Goal: Navigation & Orientation: Find specific page/section

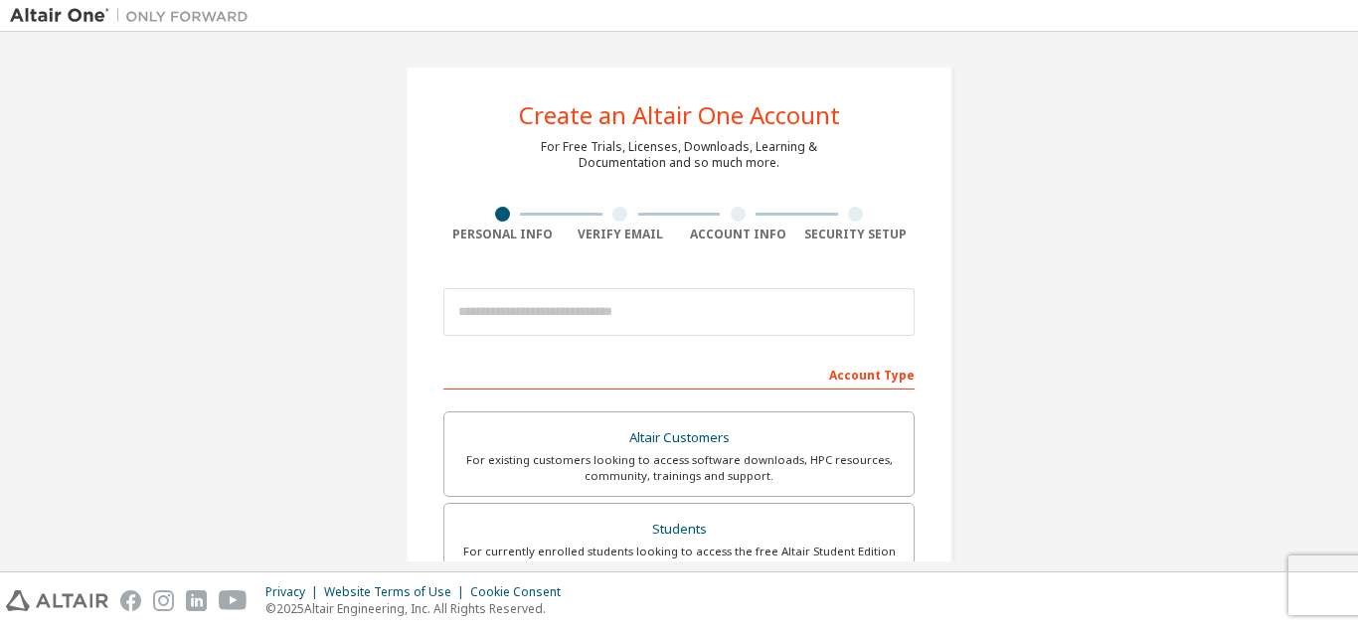
scroll to position [99, 0]
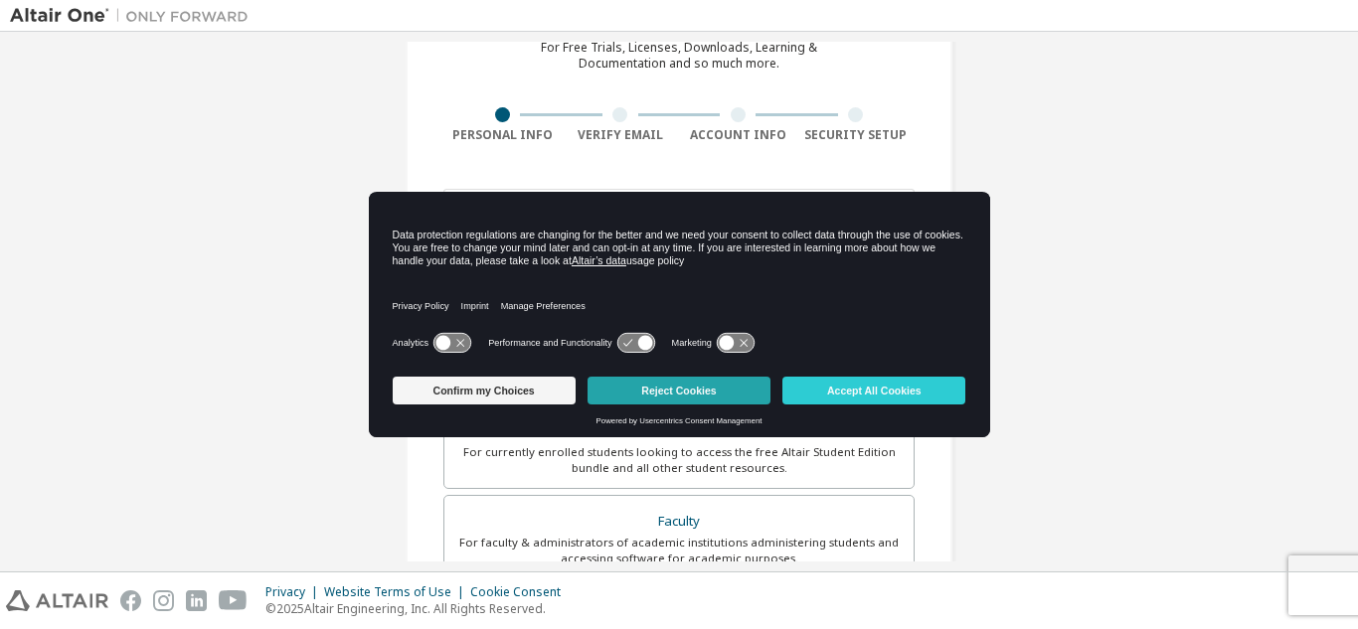
click at [729, 392] on button "Reject Cookies" at bounding box center [679, 391] width 183 height 28
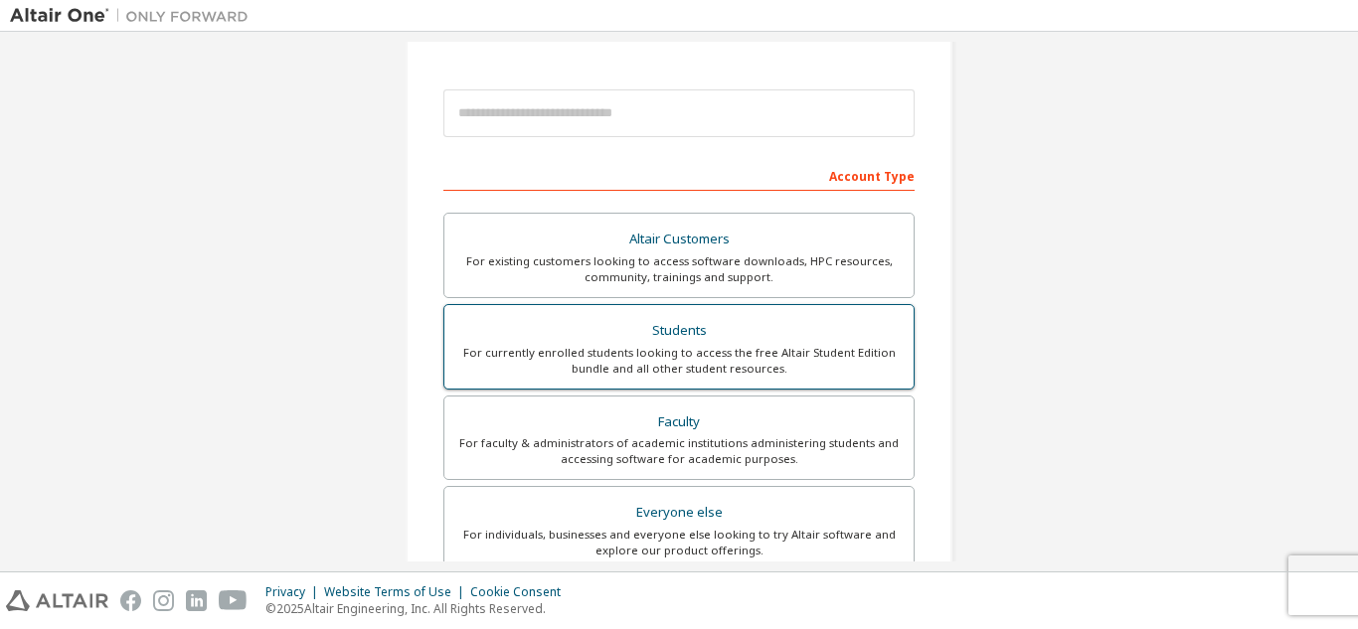
scroll to position [0, 0]
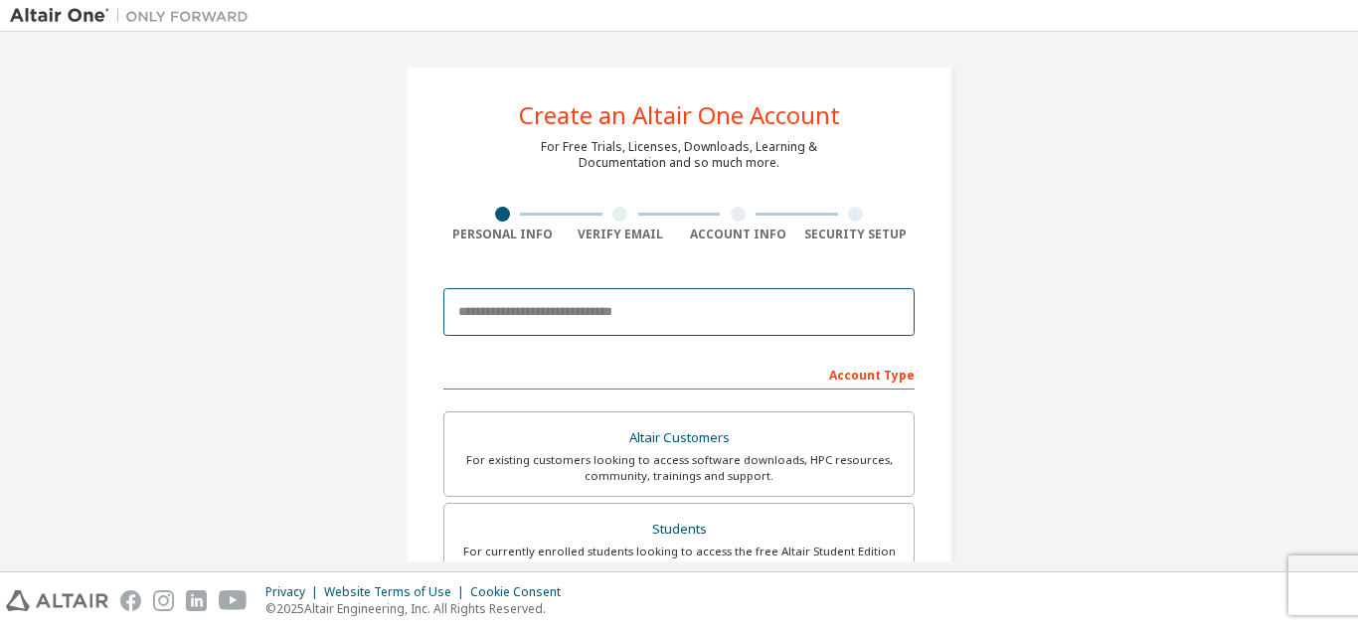
click at [737, 311] on input "email" at bounding box center [678, 312] width 471 height 48
type input "**********"
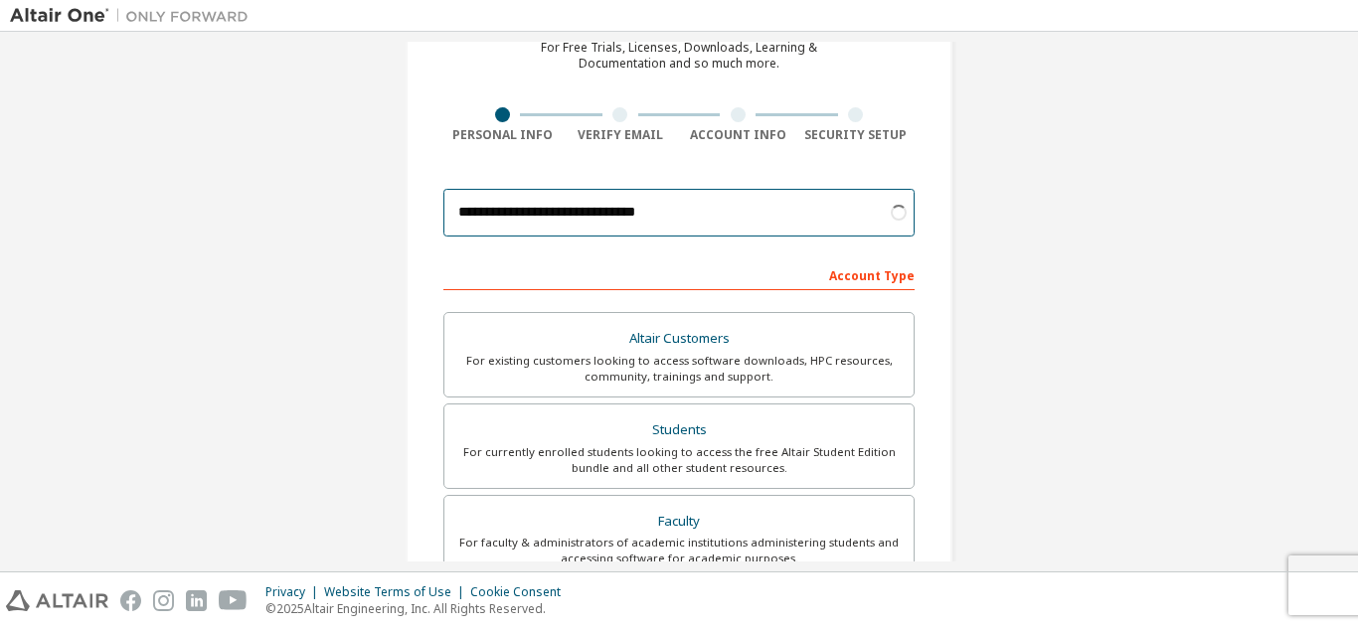
scroll to position [199, 0]
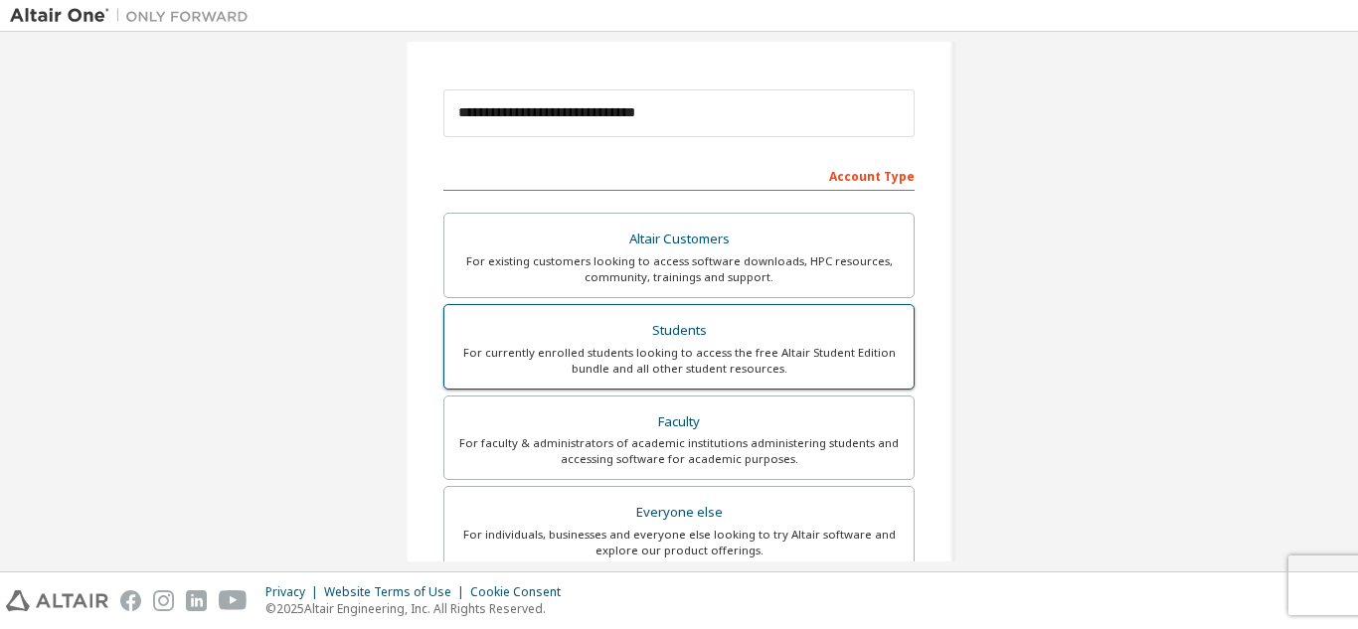
click at [795, 345] on div "For currently enrolled students looking to access the free Altair Student Editi…" at bounding box center [678, 361] width 445 height 32
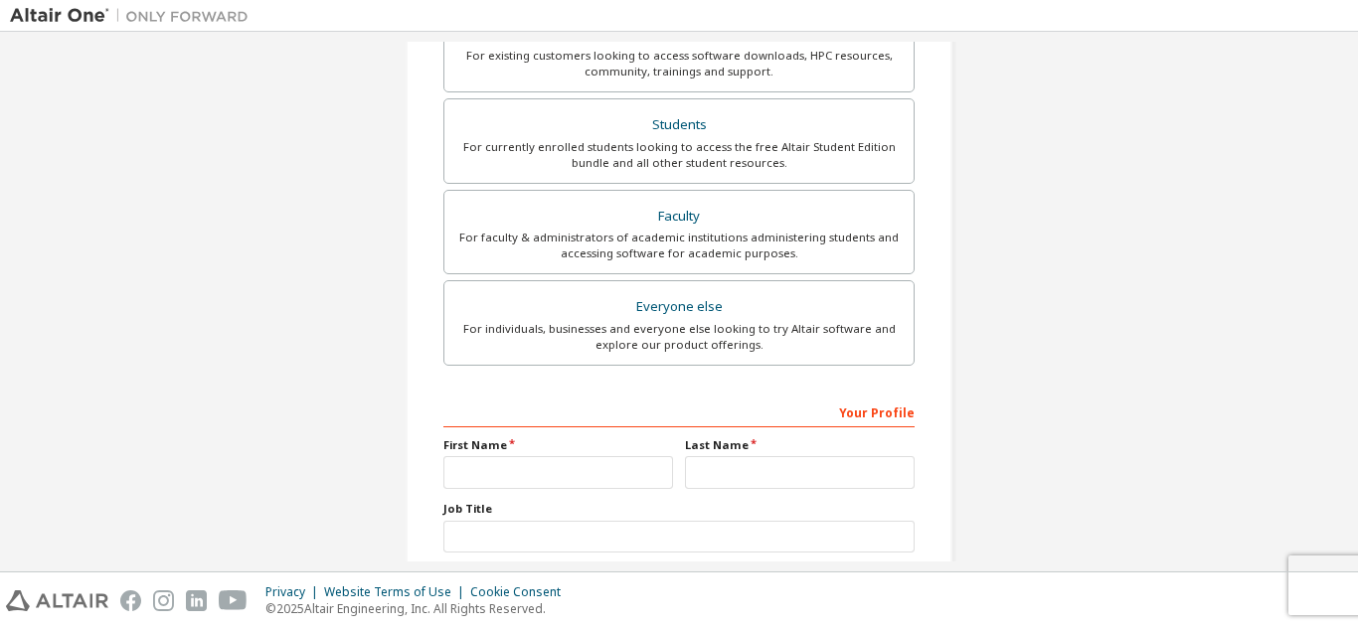
scroll to position [497, 0]
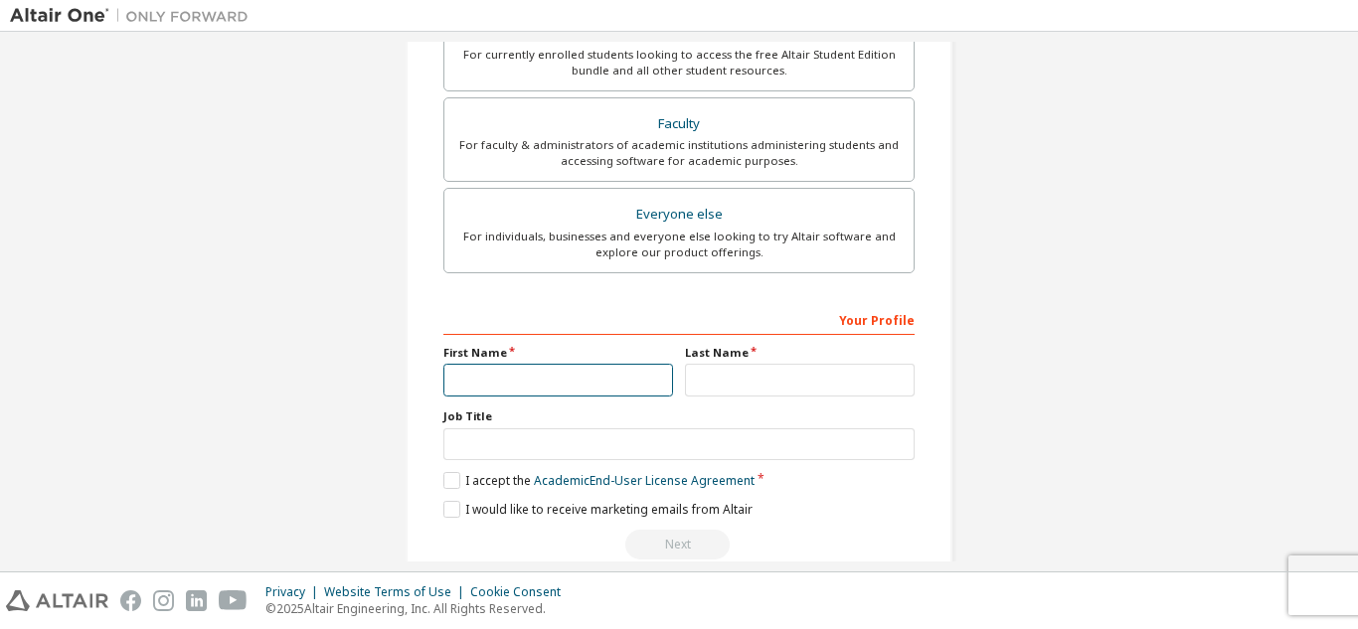
click at [556, 387] on input "text" at bounding box center [558, 380] width 230 height 33
type input "**********"
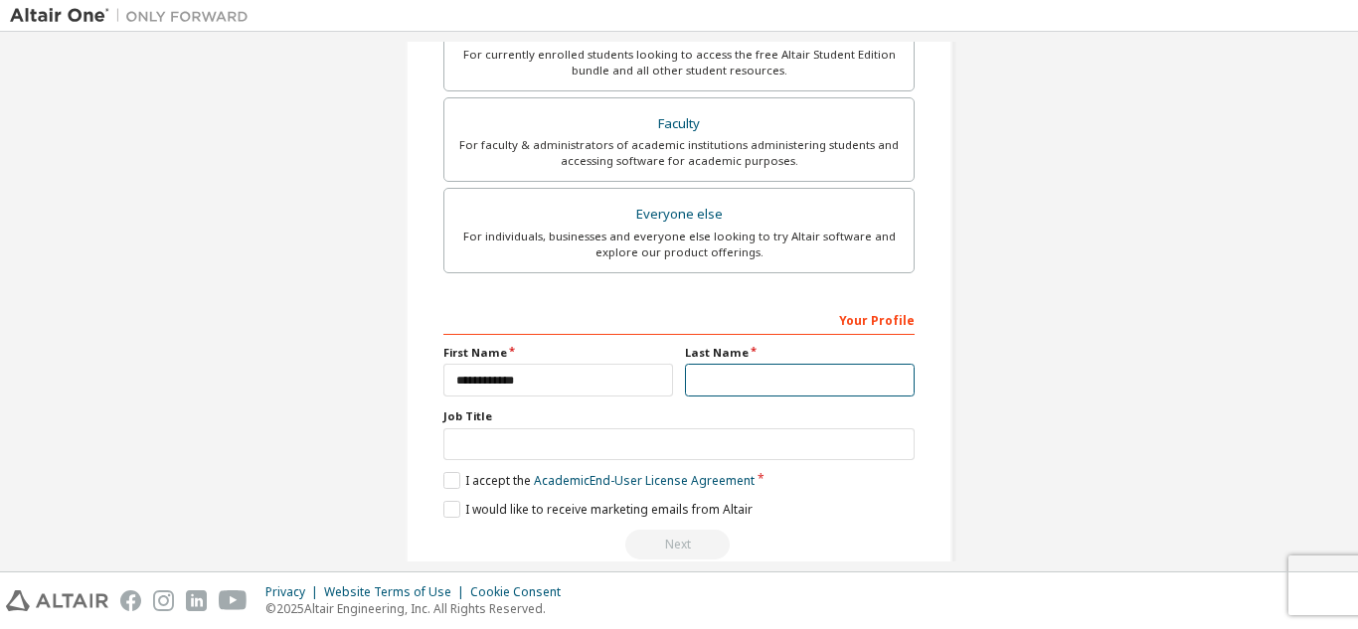
click at [808, 371] on input "text" at bounding box center [800, 380] width 230 height 33
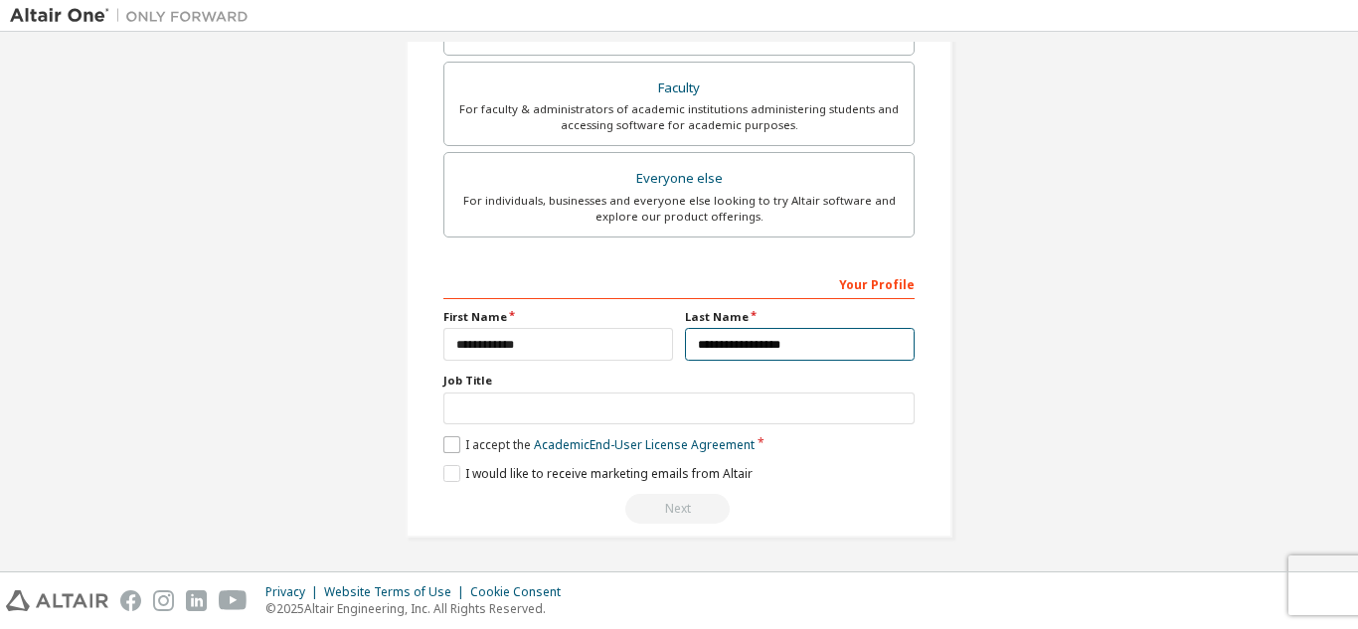
type input "**********"
click at [447, 447] on label "I accept the Academic End-User License Agreement" at bounding box center [598, 444] width 311 height 17
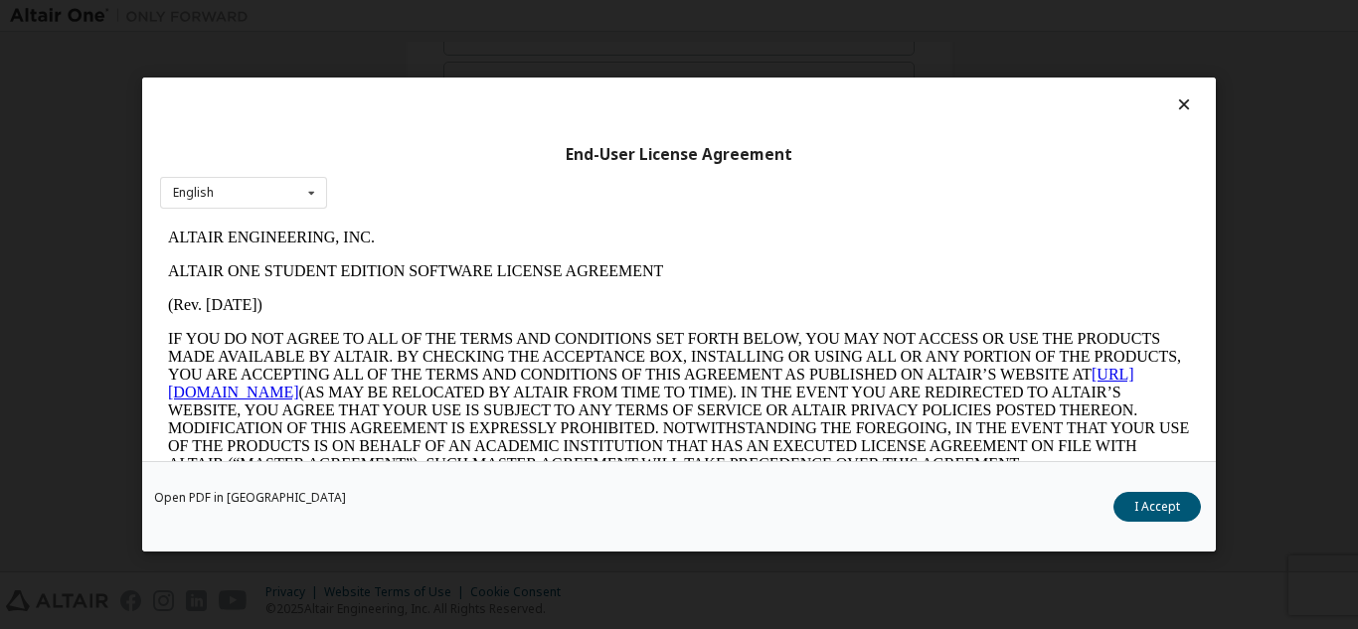
scroll to position [0, 0]
click at [1171, 503] on button "I Accept" at bounding box center [1156, 507] width 87 height 30
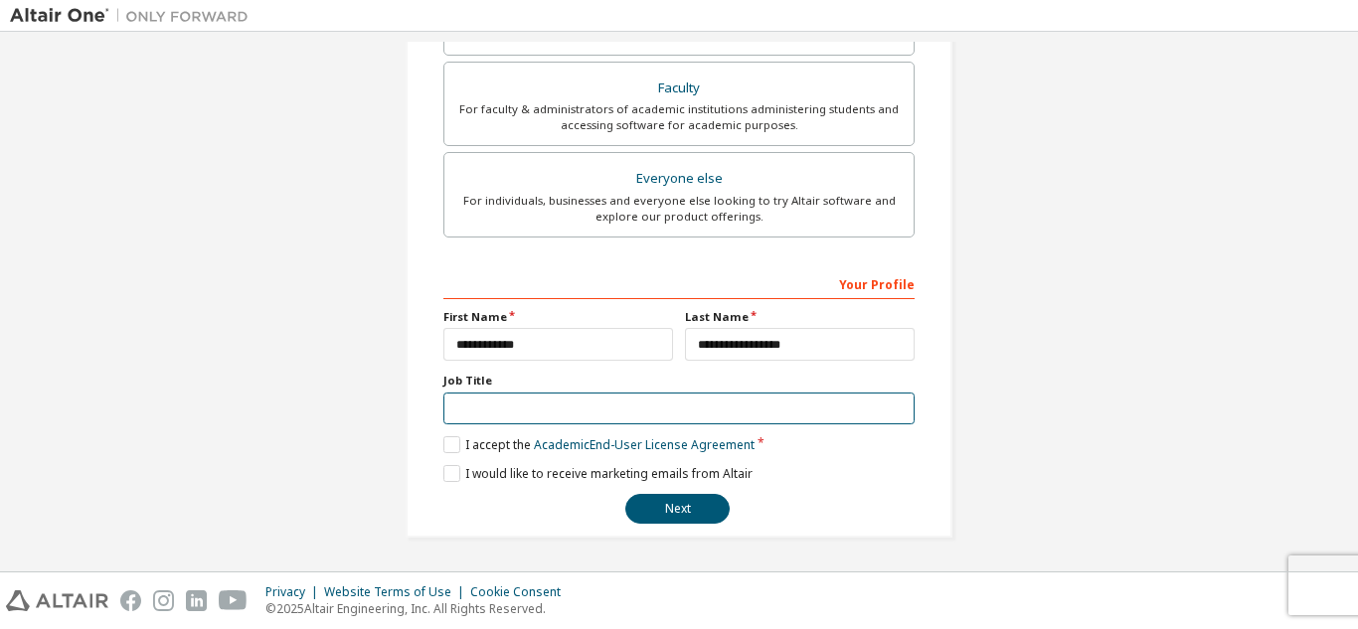
click at [744, 405] on input "text" at bounding box center [678, 409] width 471 height 33
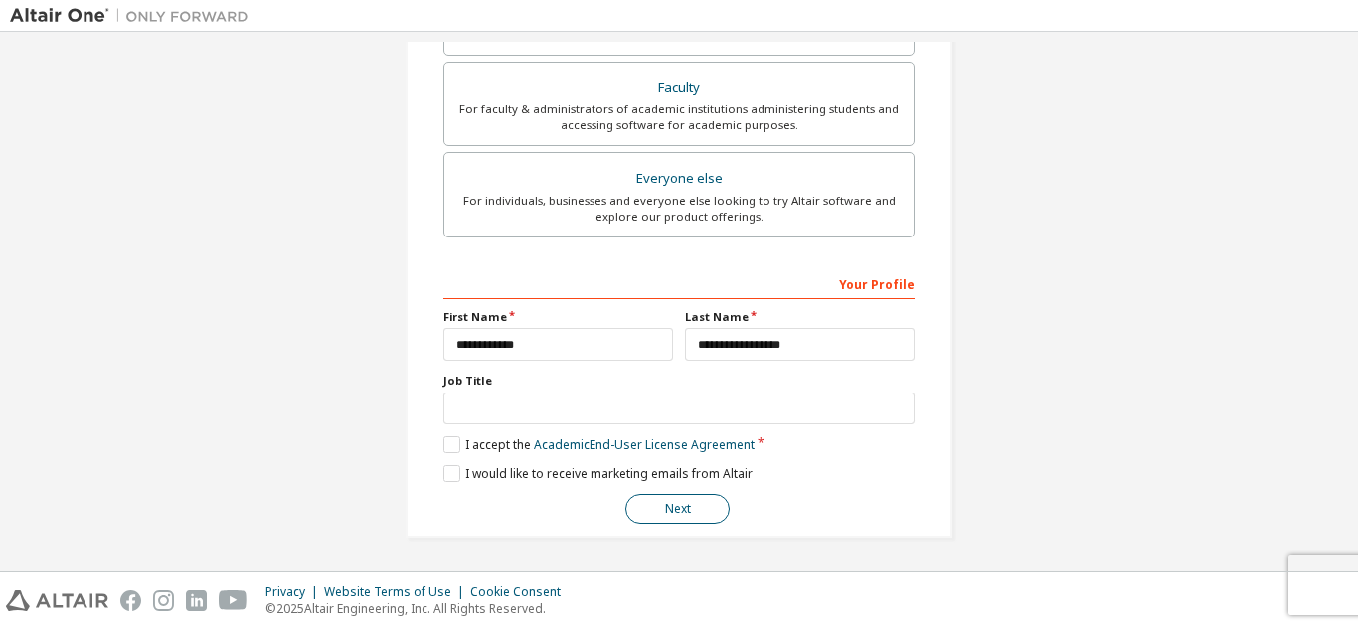
click at [700, 510] on button "Next" at bounding box center [677, 509] width 104 height 30
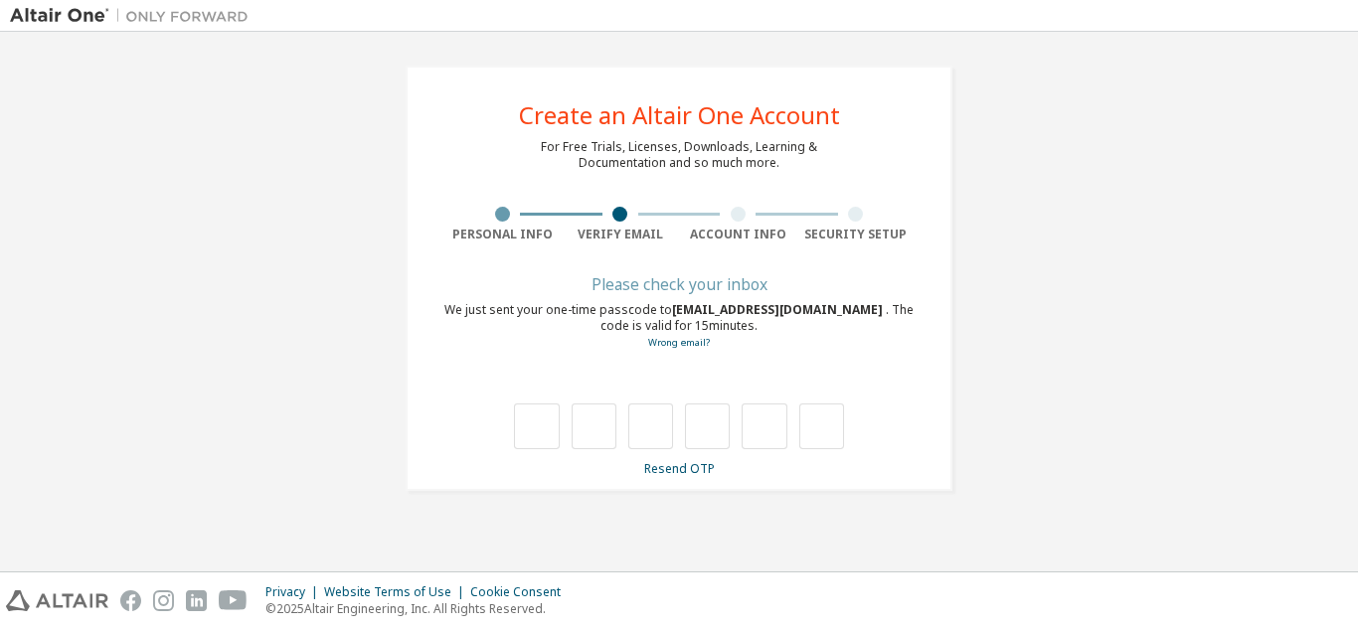
type input "*"
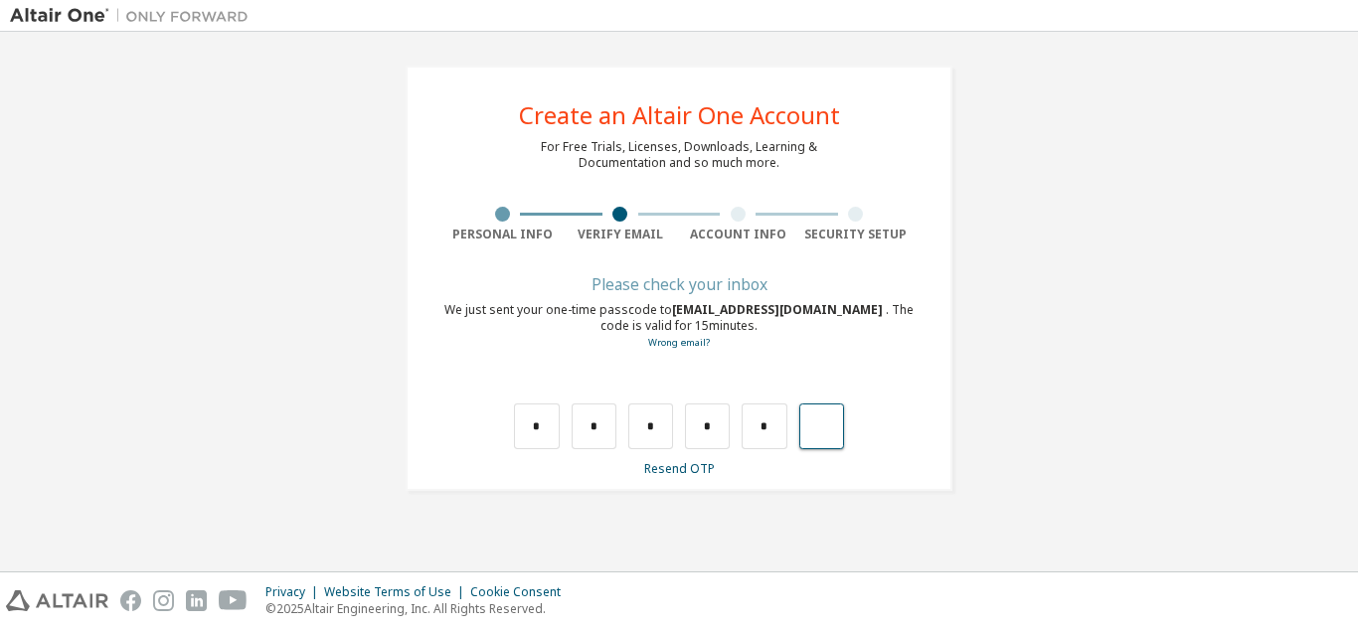
type input "*"
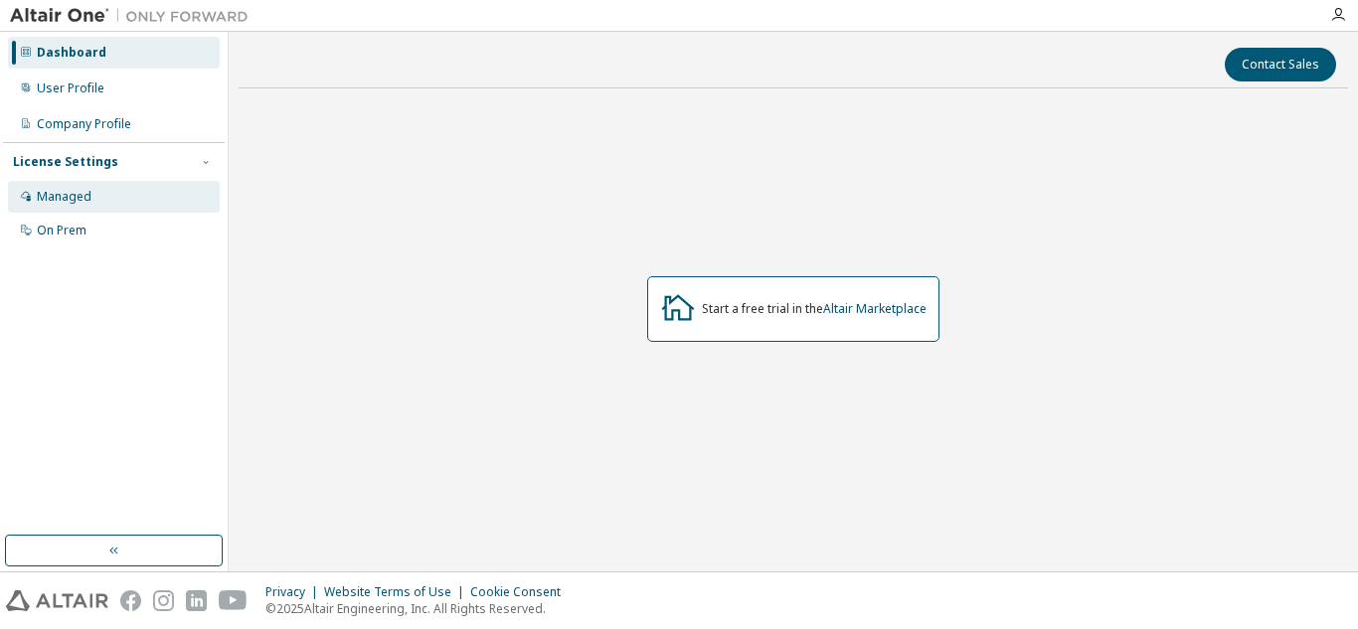
click at [94, 202] on div "Managed" at bounding box center [114, 197] width 212 height 32
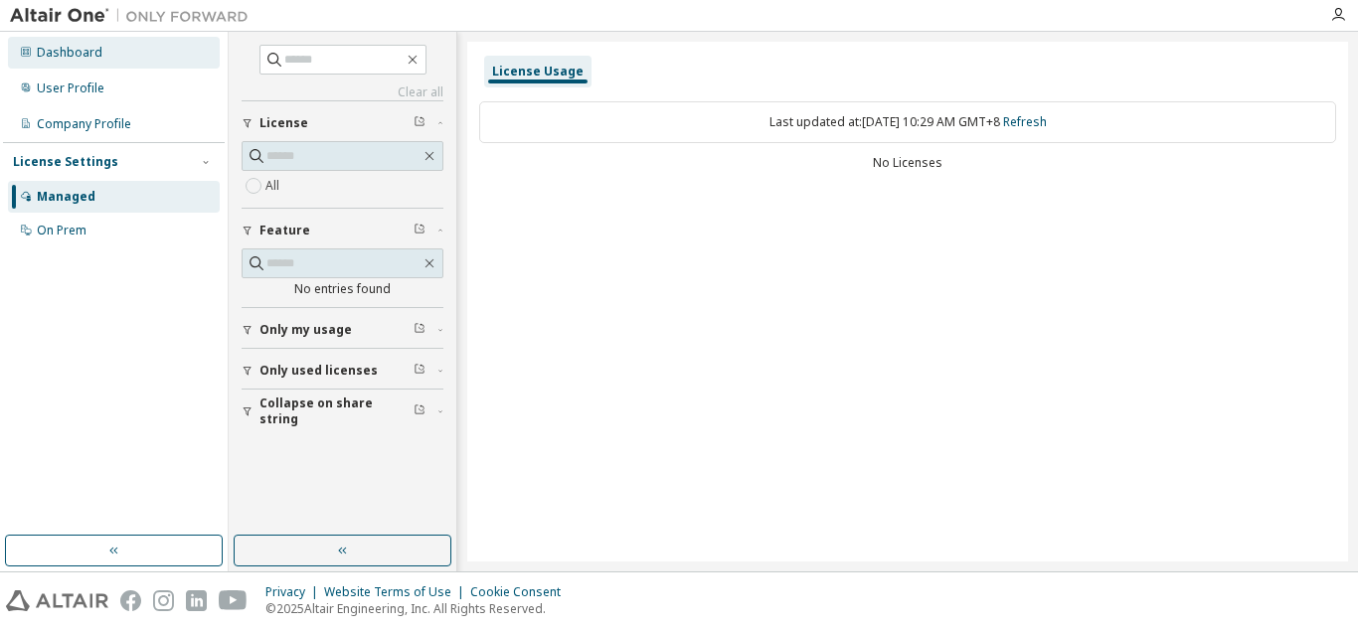
click at [122, 44] on div "Dashboard" at bounding box center [114, 53] width 212 height 32
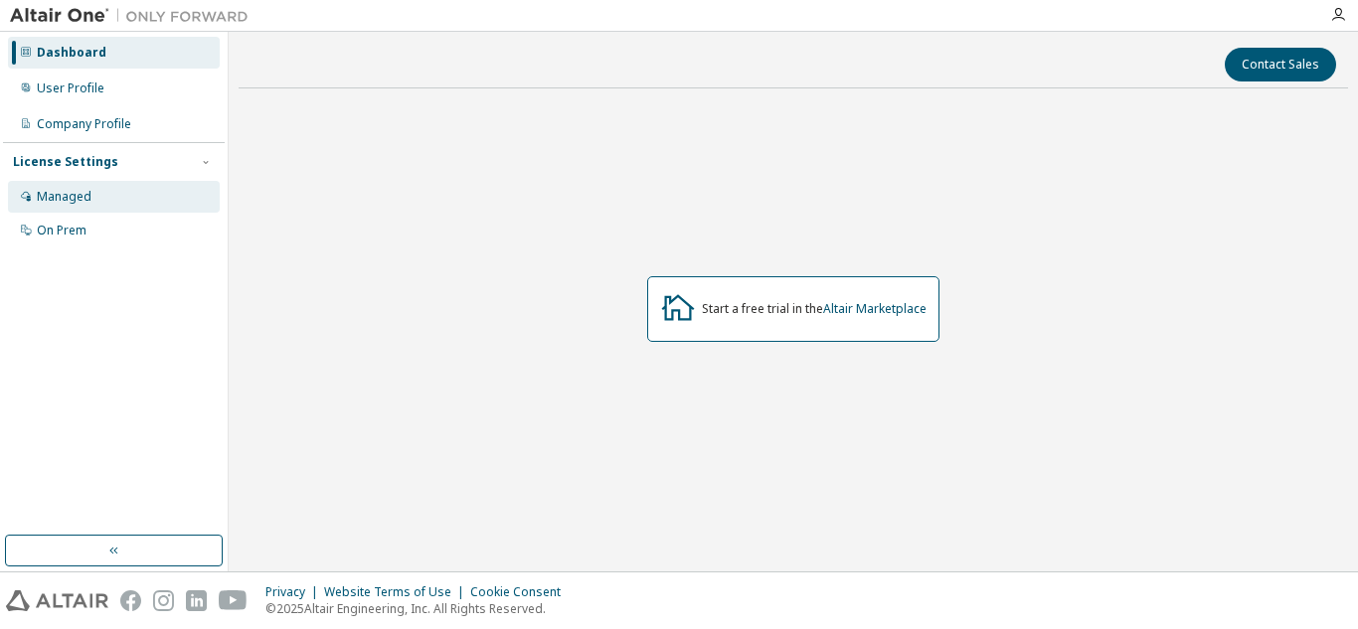
click at [105, 203] on div "Managed" at bounding box center [114, 197] width 212 height 32
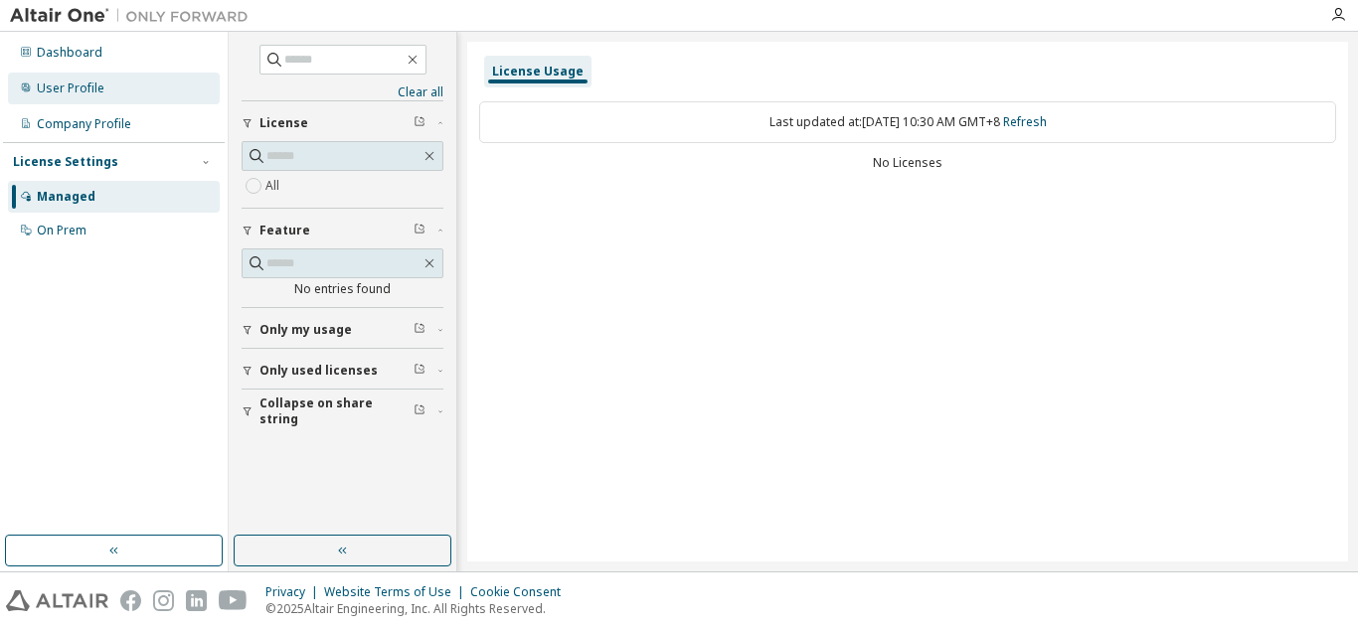
click at [84, 95] on div "User Profile" at bounding box center [71, 89] width 68 height 16
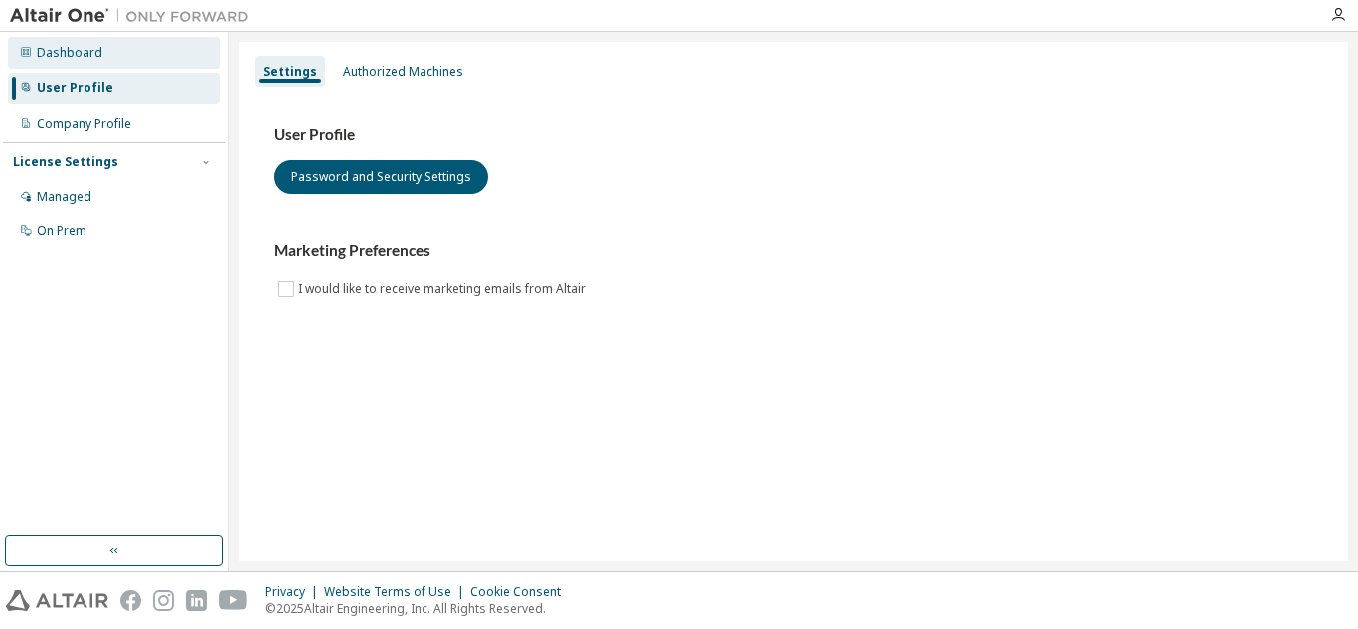
click at [85, 56] on div "Dashboard" at bounding box center [70, 53] width 66 height 16
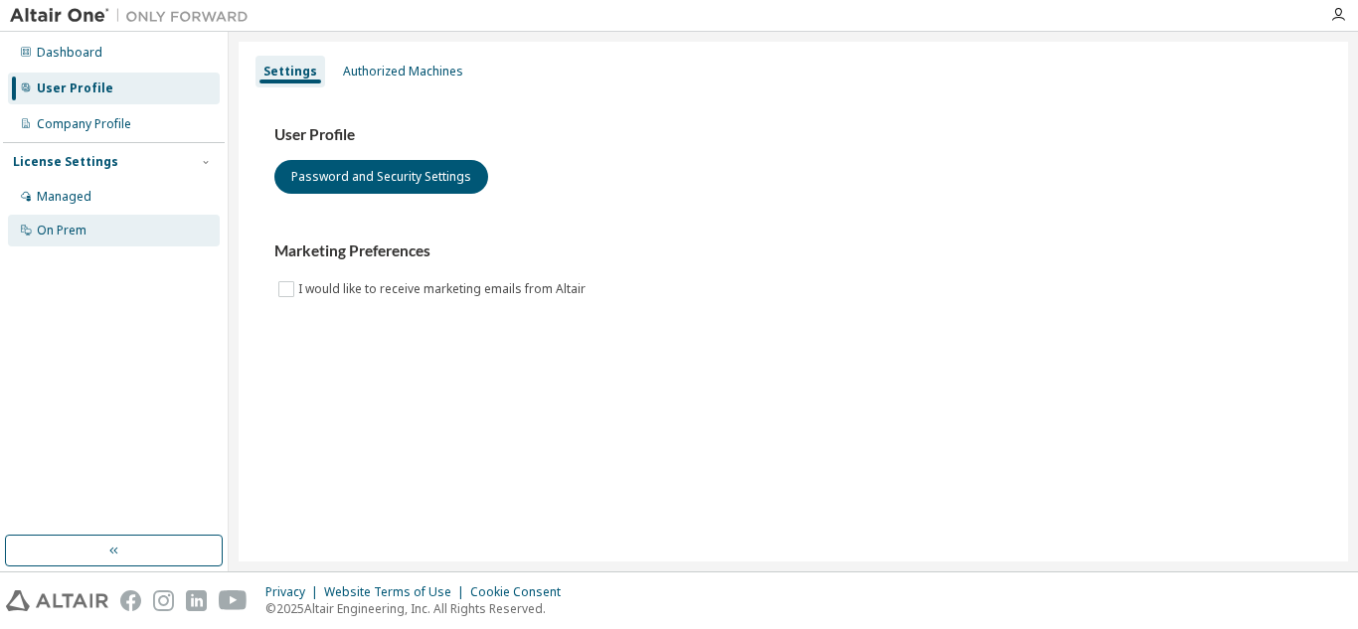
click at [124, 231] on div "On Prem" at bounding box center [114, 231] width 212 height 32
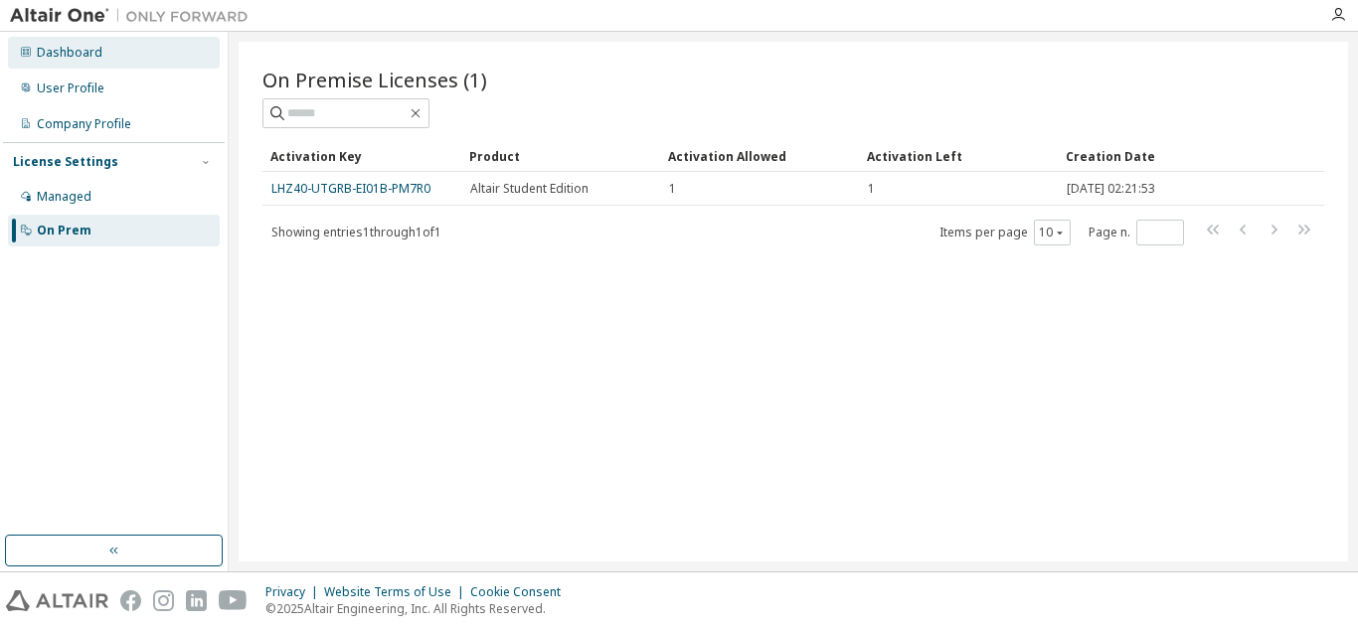
click at [67, 45] on div "Dashboard" at bounding box center [70, 53] width 66 height 16
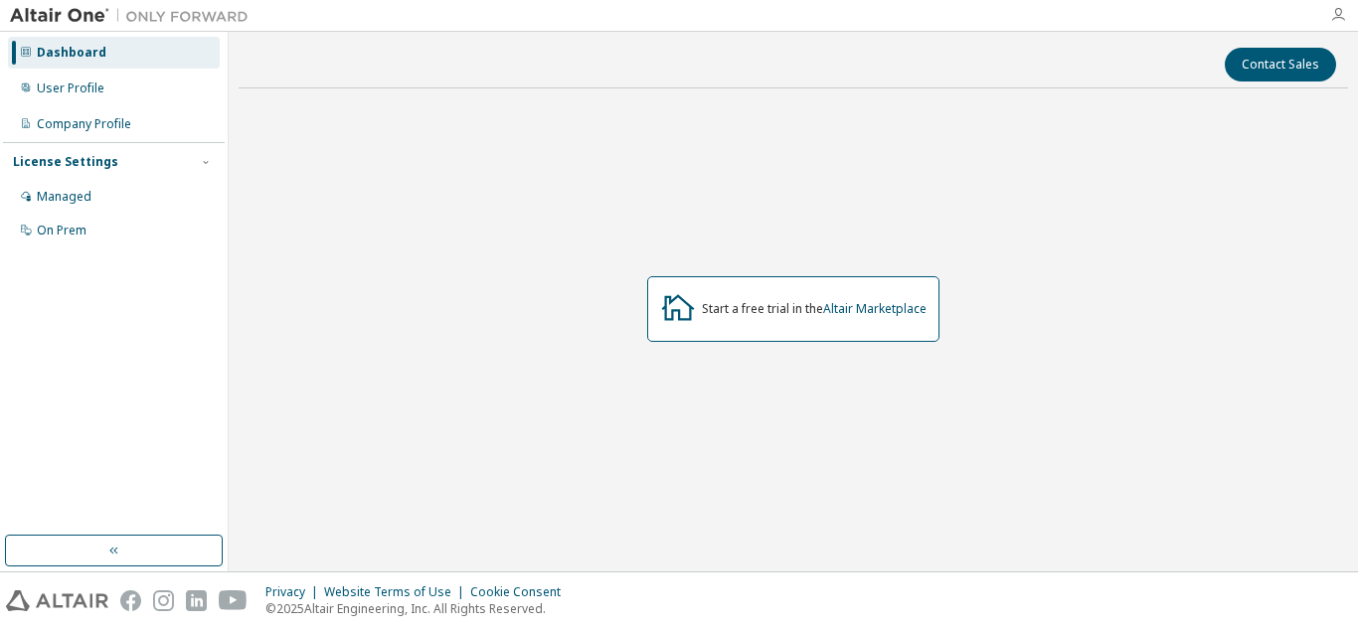
click at [1332, 11] on icon "button" at bounding box center [1338, 15] width 16 height 16
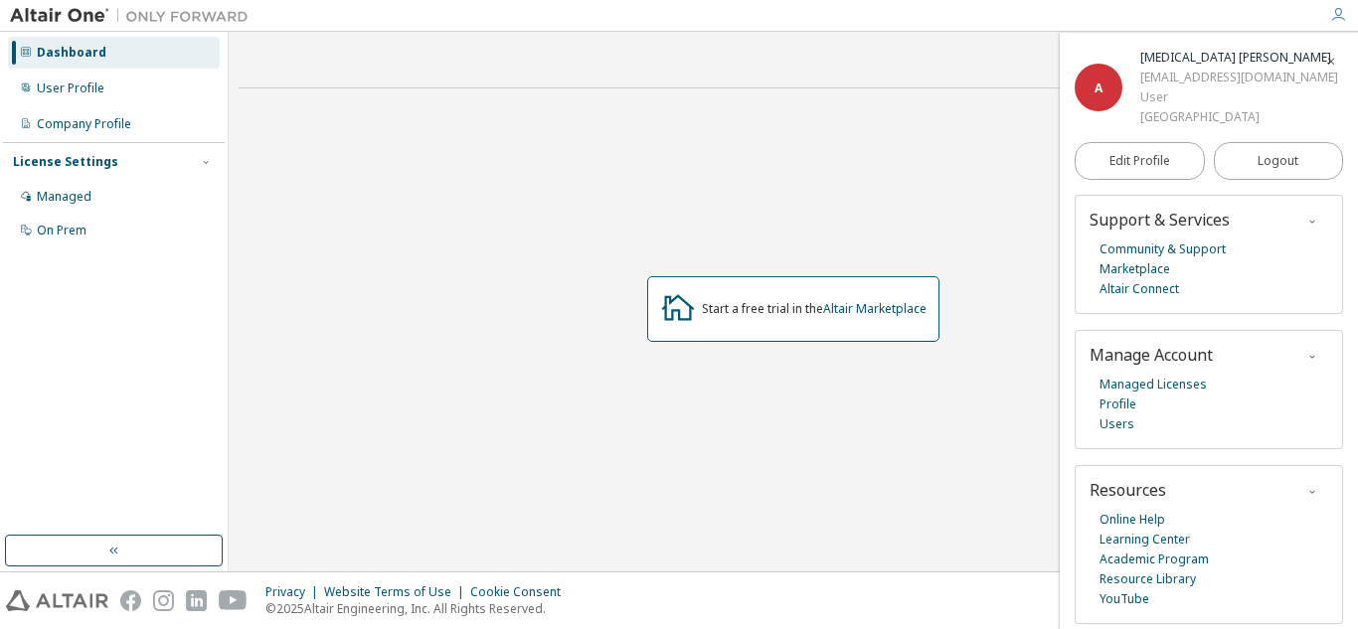
drag, startPoint x: 898, startPoint y: 159, endPoint x: 670, endPoint y: 144, distance: 228.1
click at [897, 159] on div "Start a free trial in the Altair Marketplace" at bounding box center [793, 308] width 1109 height 409
click at [1328, 58] on icon "button" at bounding box center [1331, 62] width 12 height 12
